Goal: Transaction & Acquisition: Purchase product/service

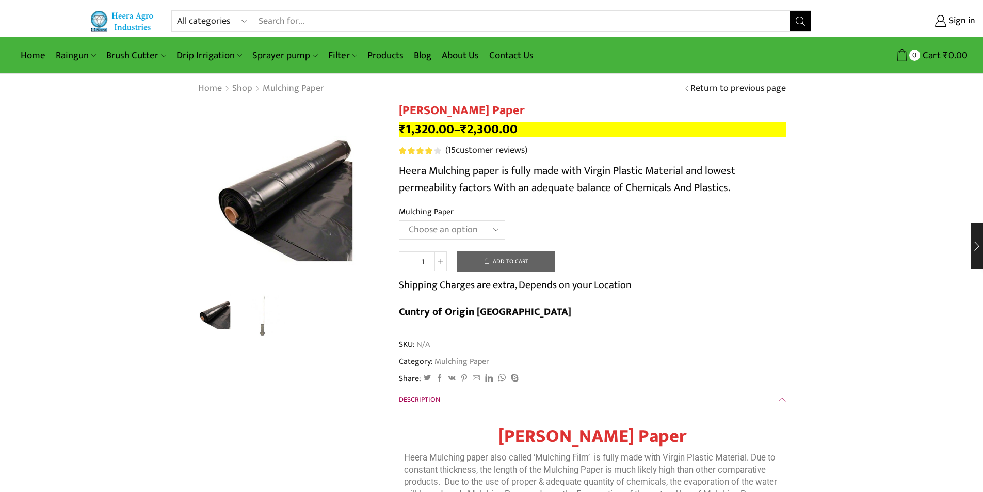
click at [506, 267] on button "Add to cart" at bounding box center [506, 261] width 98 height 21
click at [445, 229] on select "Choose an option 1000 X 20 X 400 1000 X 25 X 400 1000 X 30 X 400 750 X 20 X 400…" at bounding box center [452, 229] width 106 height 19
click at [399, 220] on select "Choose an option 1000 X 20 X 400 1000 X 25 X 400 1000 X 30 X 400 750 X 20 X 400…" at bounding box center [452, 229] width 106 height 19
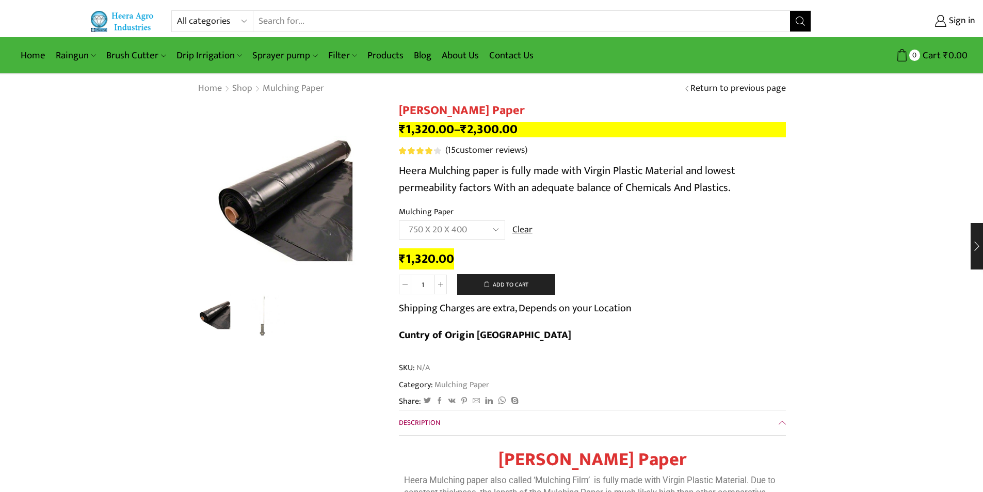
click at [495, 230] on select "Choose an option 1000 X 20 X 400 1000 X 25 X 400 1000 X 30 X 400 750 X 20 X 400…" at bounding box center [452, 229] width 106 height 19
click at [399, 220] on select "Choose an option 1000 X 20 X 400 1000 X 25 X 400 1000 X 30 X 400 750 X 20 X 400…" at bounding box center [452, 229] width 106 height 19
click at [494, 229] on select "Choose an option 1000 X 20 X 400 1000 X 25 X 400 1000 X 30 X 400 750 X 20 X 400…" at bounding box center [452, 229] width 106 height 19
click at [399, 220] on select "Choose an option 1000 X 20 X 400 1000 X 25 X 400 1000 X 30 X 400 750 X 20 X 400…" at bounding box center [452, 229] width 106 height 19
click at [496, 232] on select "Choose an option 1000 X 20 X 400 1000 X 25 X 400 1000 X 30 X 400 750 X 20 X 400…" at bounding box center [452, 229] width 106 height 19
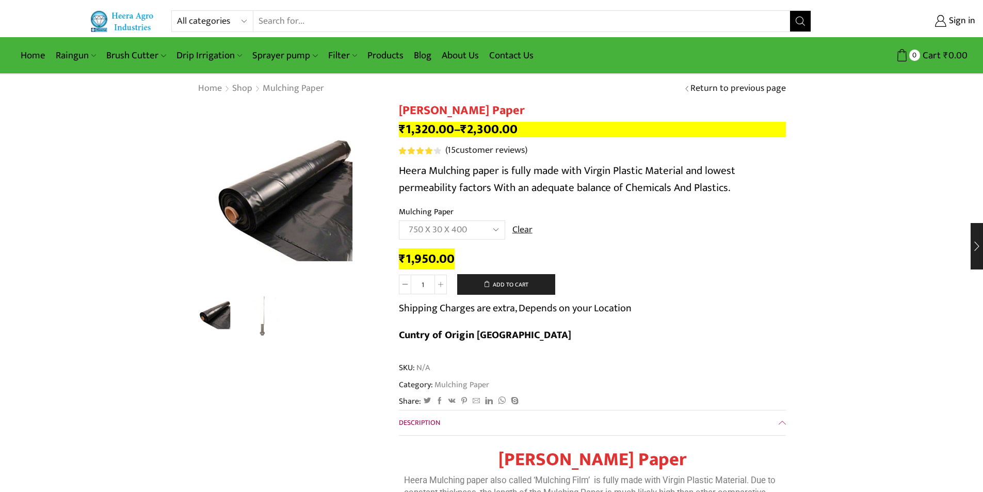
click at [399, 220] on select "Choose an option 1000 X 20 X 400 1000 X 25 X 400 1000 X 30 X 400 750 X 20 X 400…" at bounding box center [452, 229] width 106 height 19
click at [487, 230] on select "Choose an option 1000 X 20 X 400 1000 X 25 X 400 1000 X 30 X 400 750 X 20 X 400…" at bounding box center [452, 229] width 106 height 19
click at [399, 220] on select "Choose an option 1000 X 20 X 400 1000 X 25 X 400 1000 X 30 X 400 750 X 20 X 400…" at bounding box center [452, 229] width 106 height 19
click at [496, 232] on select "Choose an option 1000 X 20 X 400 1000 X 25 X 400 1000 X 30 X 400 750 X 20 X 400…" at bounding box center [452, 229] width 106 height 19
click at [399, 220] on select "Choose an option 1000 X 20 X 400 1000 X 25 X 400 1000 X 30 X 400 750 X 20 X 400…" at bounding box center [452, 229] width 106 height 19
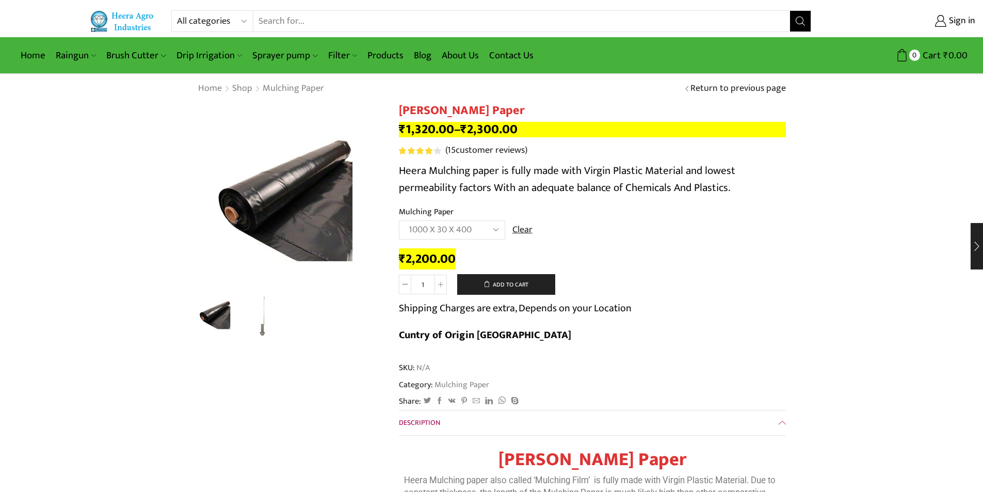
click at [495, 229] on select "Choose an option 1000 X 20 X 400 1000 X 25 X 400 1000 X 30 X 400 750 X 20 X 400…" at bounding box center [452, 229] width 106 height 19
select select "1200-x-30-x-400"
click at [399, 220] on select "Choose an option 1000 X 20 X 400 1000 X 25 X 400 1000 X 30 X 400 750 X 20 X 400…" at bounding box center [452, 229] width 106 height 19
click at [479, 152] on link "( 15 customer reviews)" at bounding box center [486, 150] width 82 height 13
click at [379, 51] on link "Products" at bounding box center [385, 55] width 46 height 24
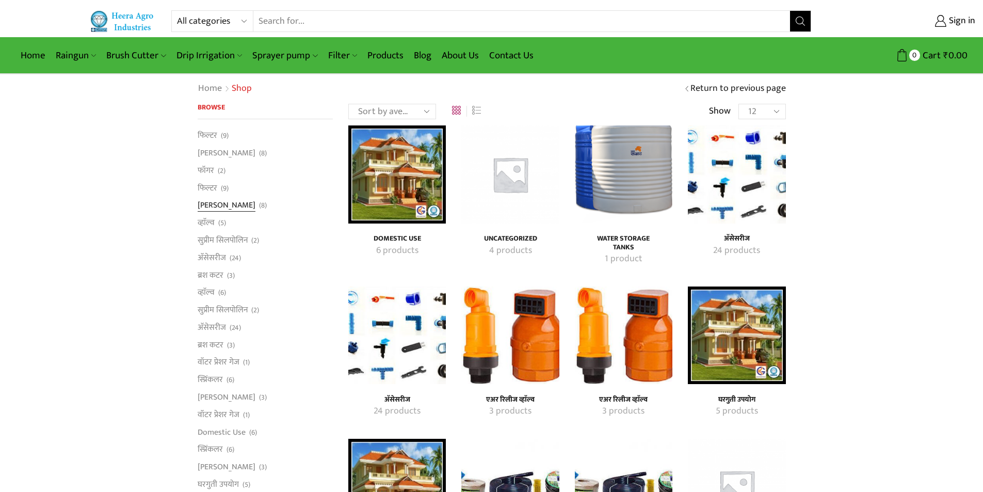
click at [209, 205] on link "[PERSON_NAME]" at bounding box center [227, 206] width 58 height 18
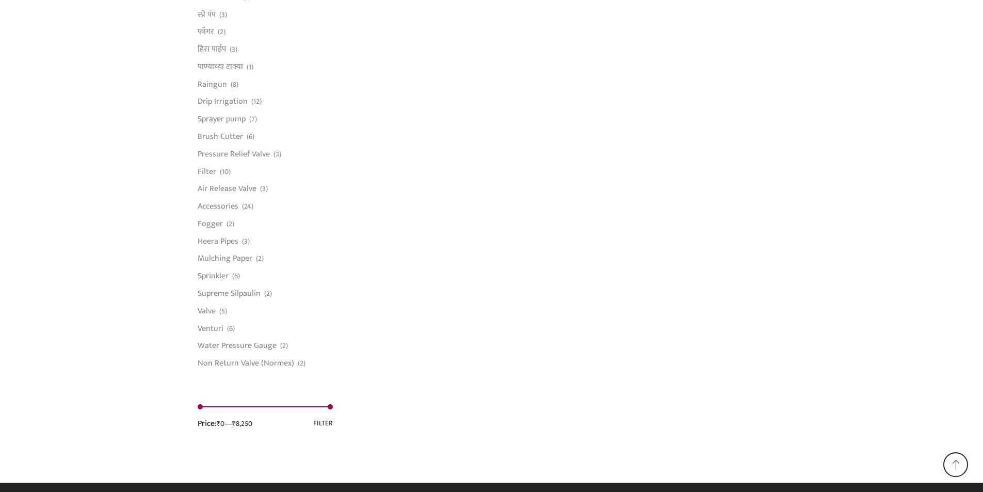
scroll to position [722, 0]
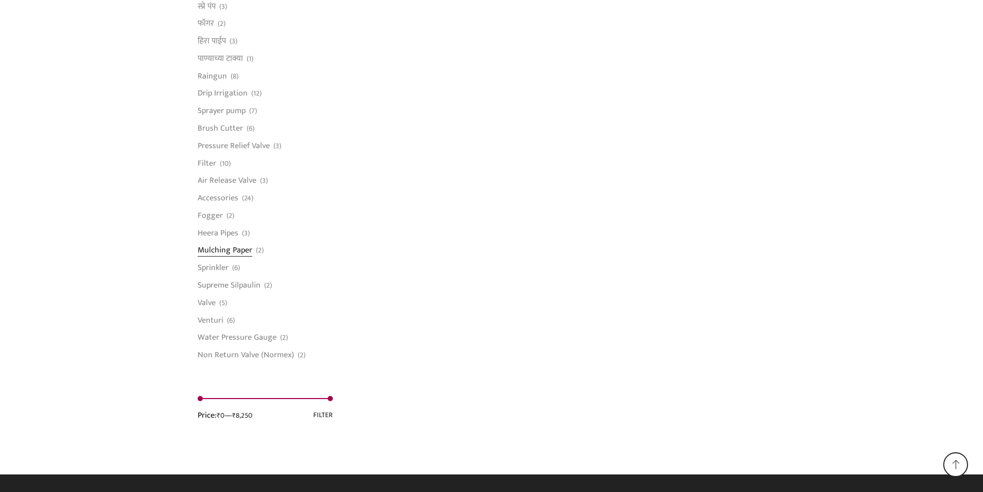
click at [240, 248] on link "Mulching Paper" at bounding box center [225, 250] width 55 height 18
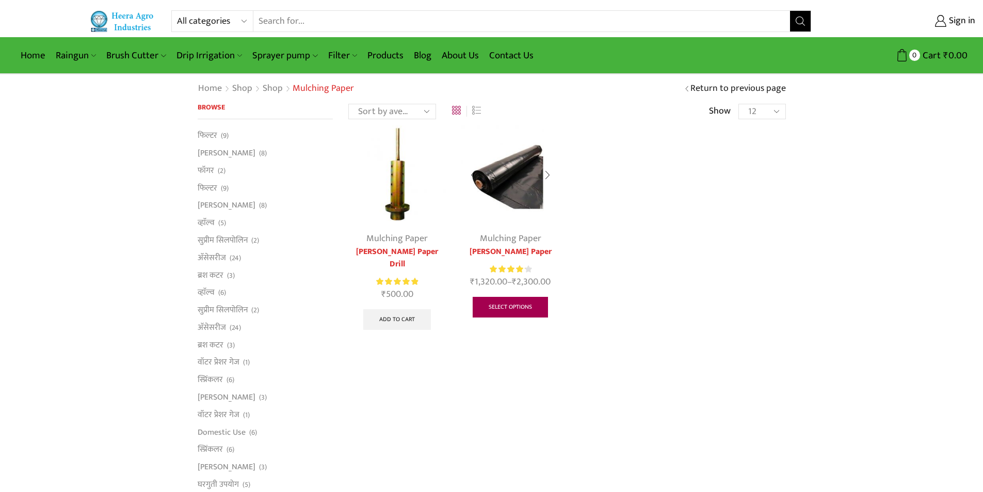
click at [503, 307] on link "Select options" at bounding box center [510, 307] width 75 height 21
